Goal: Task Accomplishment & Management: Use online tool/utility

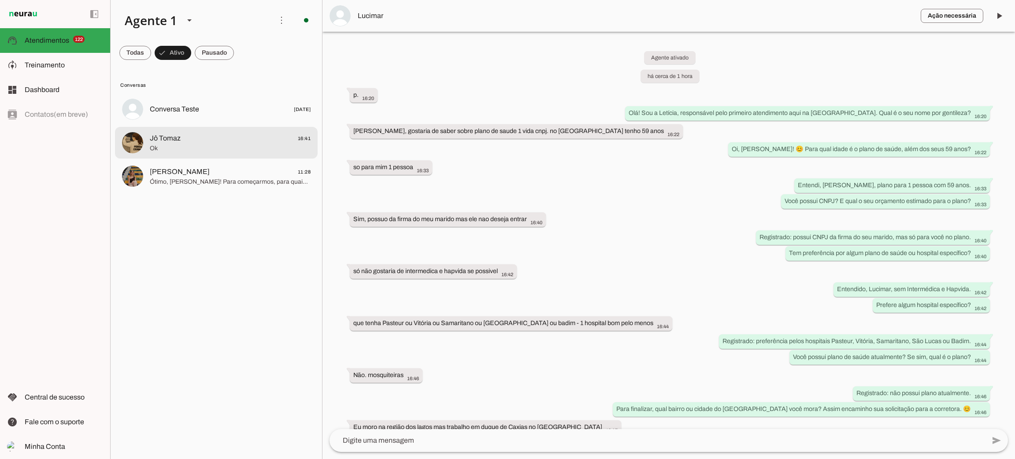
click at [167, 151] on span "Ok" at bounding box center [230, 148] width 161 height 9
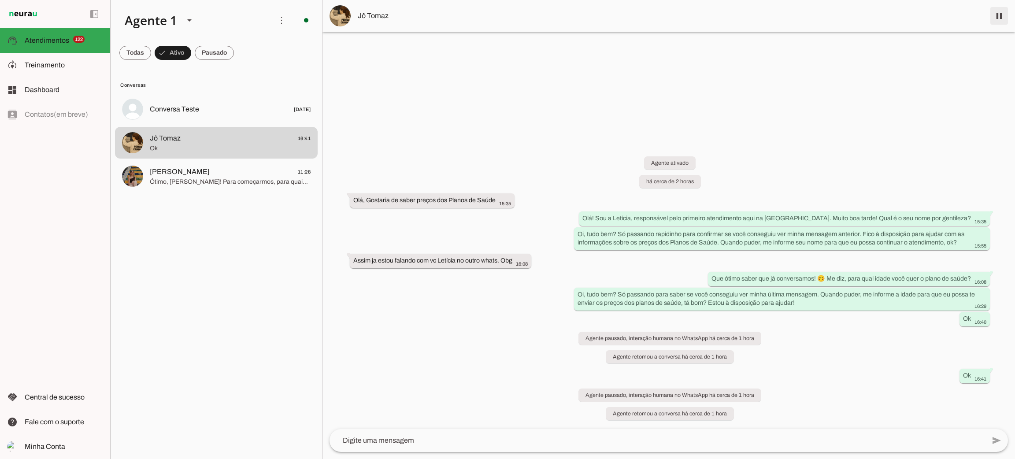
click at [997, 13] on span at bounding box center [998, 15] width 21 height 21
click at [218, 55] on span at bounding box center [214, 52] width 39 height 21
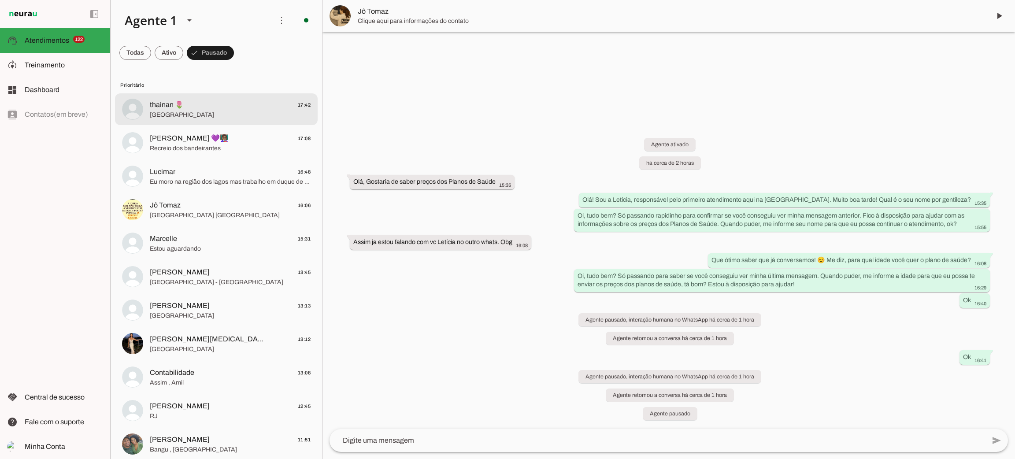
click at [224, 119] on div at bounding box center [230, 110] width 161 height 22
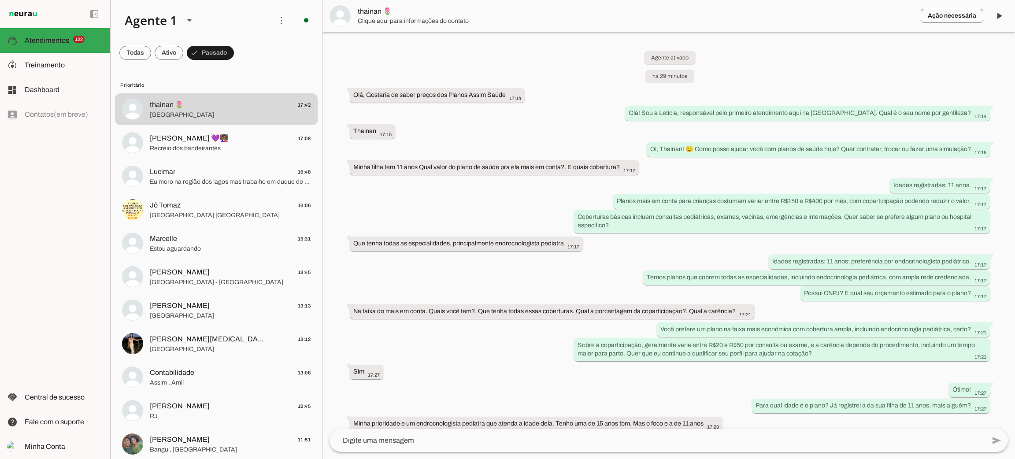
scroll to position [403, 0]
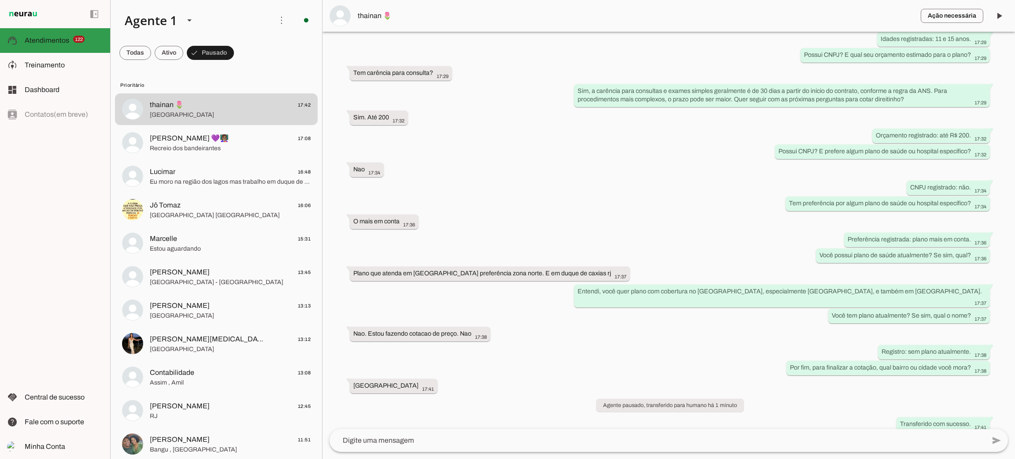
click at [67, 42] on span "Atendimentos" at bounding box center [47, 40] width 44 height 7
